Goal: Task Accomplishment & Management: Manage account settings

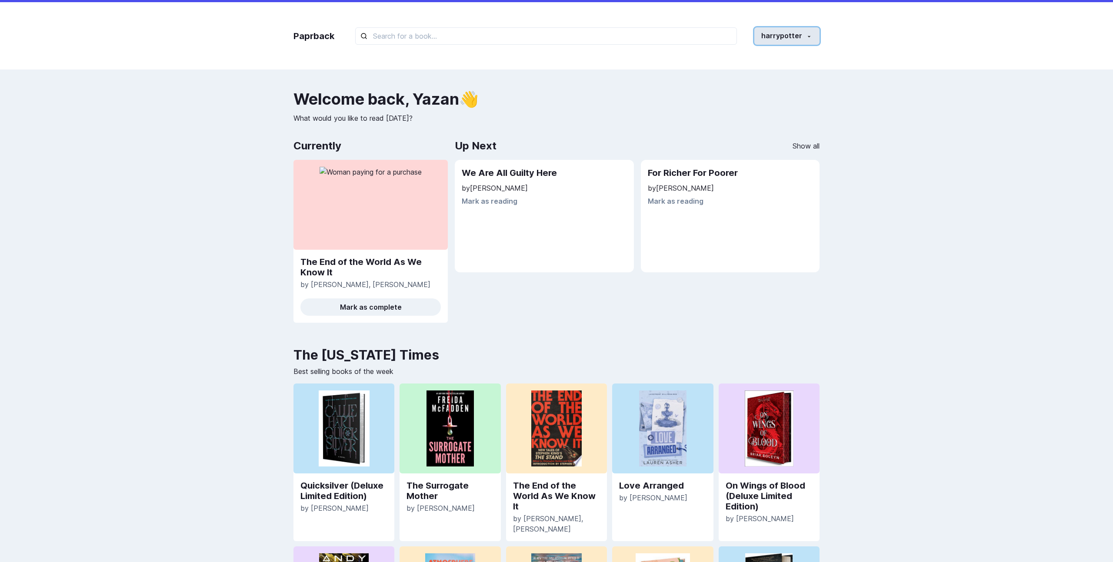
click at [806, 40] on button "harrypotter" at bounding box center [786, 35] width 65 height 17
click at [774, 120] on link "Log out" at bounding box center [770, 115] width 96 height 16
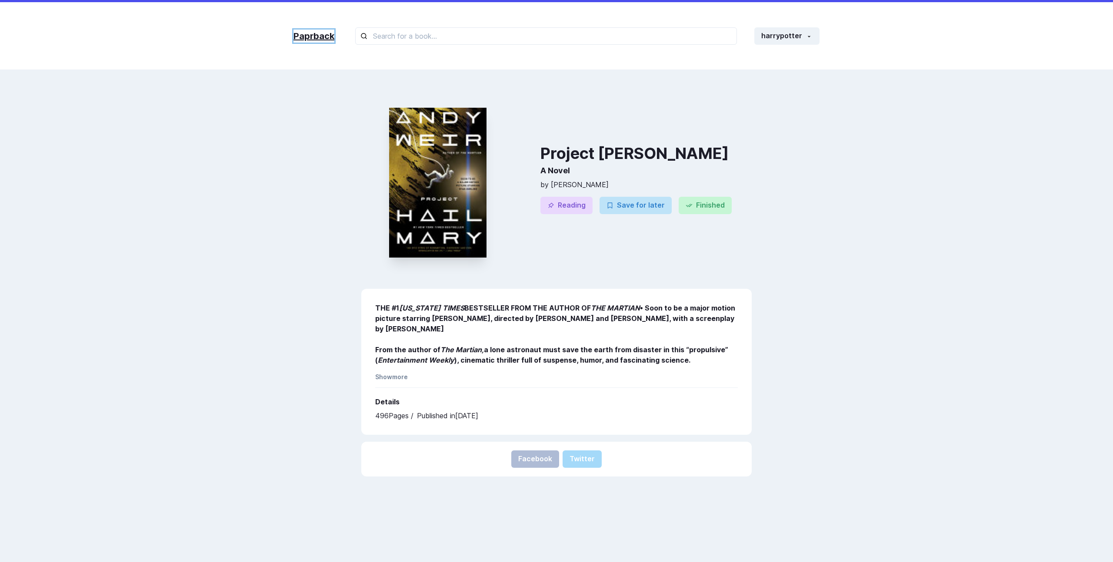
click at [320, 42] on link "Paprback" at bounding box center [313, 36] width 41 height 13
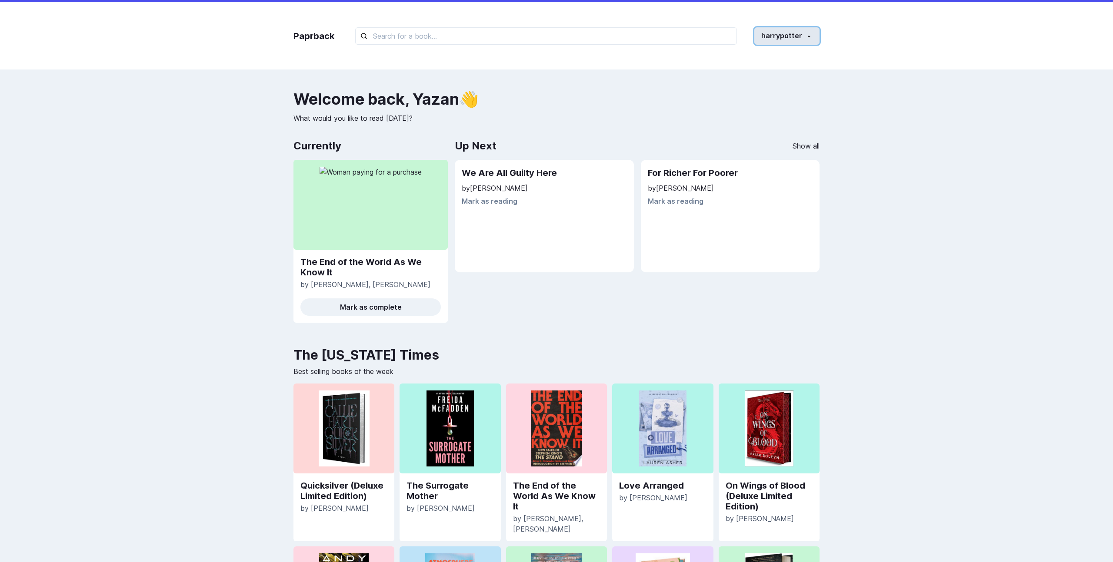
click at [705, 38] on button "harrypotter" at bounding box center [786, 35] width 65 height 17
click at [705, 116] on link "Log out" at bounding box center [770, 115] width 96 height 16
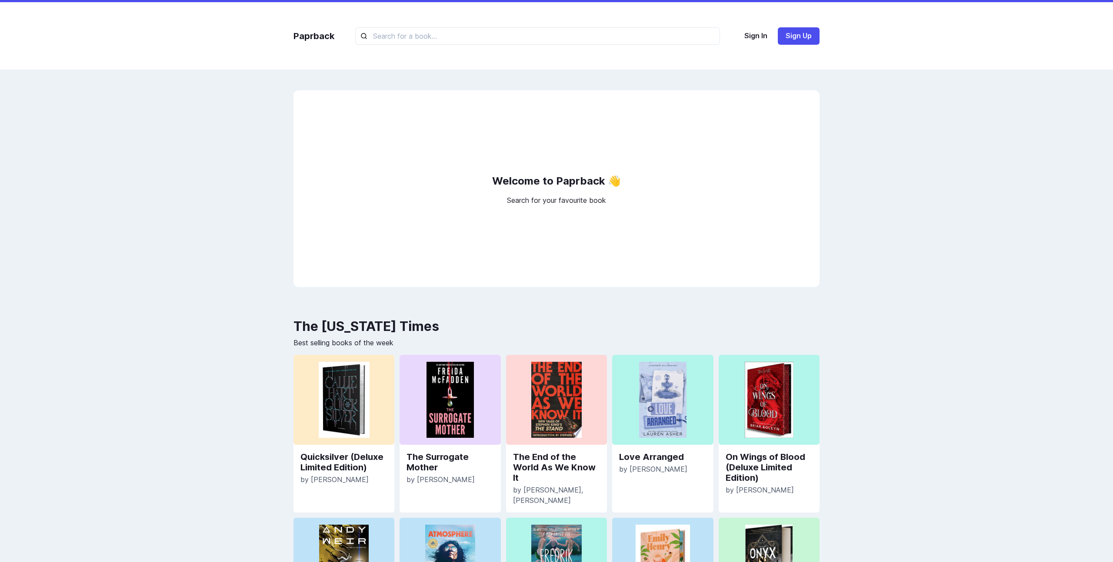
click at [529, 186] on h2 "Welcome to Paprback 👋" at bounding box center [556, 181] width 129 height 17
click at [555, 202] on p "Search for your favourite book" at bounding box center [556, 200] width 99 height 10
